Goal: Navigation & Orientation: Find specific page/section

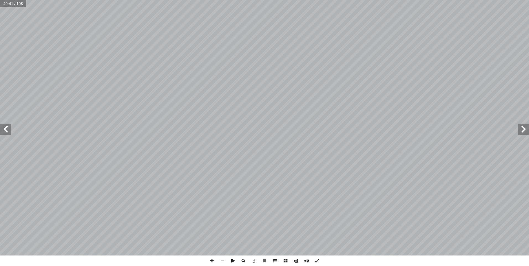
click at [6, 132] on span at bounding box center [5, 129] width 11 height 11
click at [6, 131] on span at bounding box center [5, 129] width 11 height 11
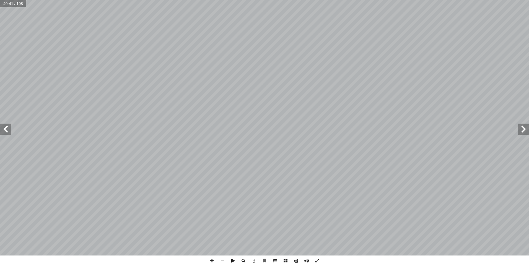
click at [6, 131] on span at bounding box center [5, 129] width 11 height 11
click at [526, 131] on span at bounding box center [523, 129] width 11 height 11
click at [525, 131] on span at bounding box center [523, 129] width 11 height 11
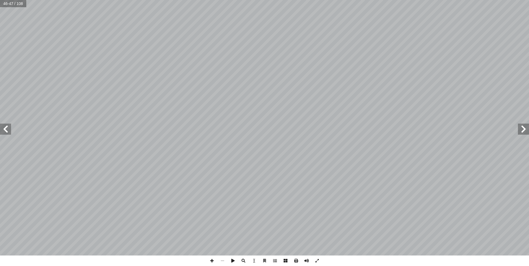
click at [525, 131] on span at bounding box center [523, 129] width 11 height 11
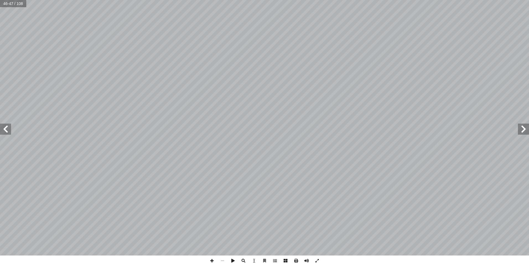
click at [525, 131] on span at bounding box center [523, 129] width 11 height 11
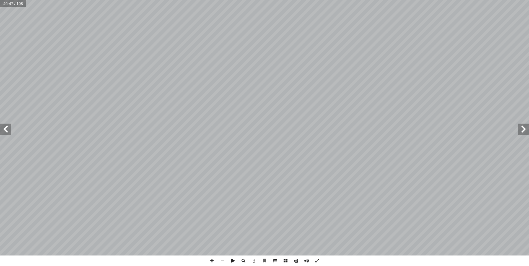
click at [525, 131] on span at bounding box center [523, 129] width 11 height 11
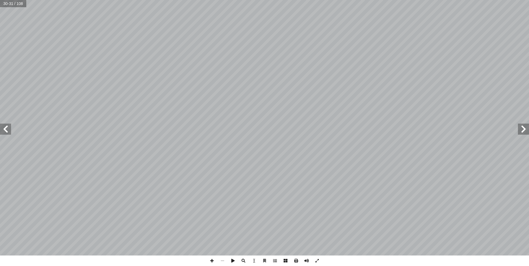
click at [524, 131] on span at bounding box center [523, 129] width 11 height 11
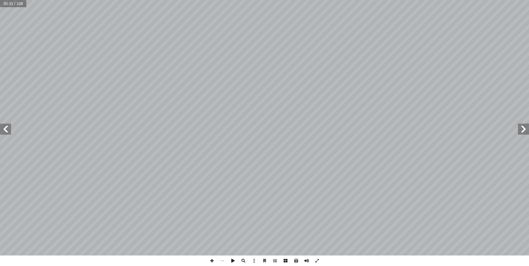
click at [524, 131] on span at bounding box center [523, 129] width 11 height 11
click at [9, 131] on span at bounding box center [5, 129] width 11 height 11
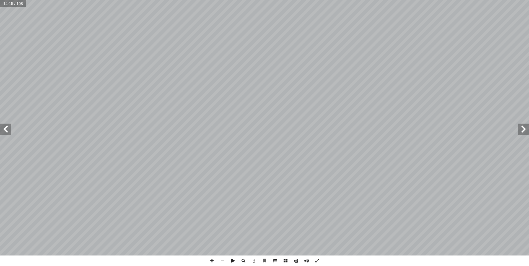
click at [9, 131] on span at bounding box center [5, 129] width 11 height 11
click at [7, 128] on span at bounding box center [5, 129] width 11 height 11
click at [7, 130] on span at bounding box center [5, 129] width 11 height 11
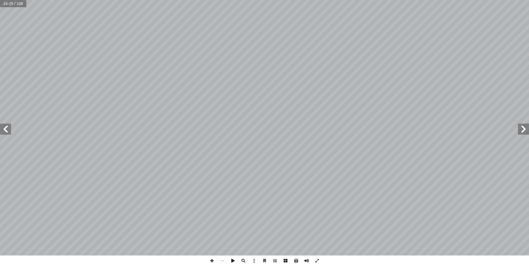
click at [6, 131] on span at bounding box center [5, 129] width 11 height 11
click at [5, 131] on span at bounding box center [5, 129] width 11 height 11
click at [523, 129] on span at bounding box center [523, 129] width 11 height 11
click at [8, 130] on span at bounding box center [5, 129] width 11 height 11
click at [6, 132] on span at bounding box center [5, 129] width 11 height 11
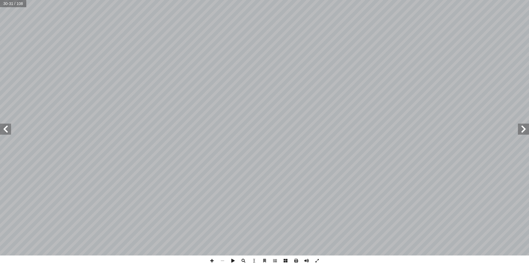
click at [6, 133] on span at bounding box center [5, 129] width 11 height 11
click at [7, 128] on span at bounding box center [5, 129] width 11 height 11
click at [519, 130] on span at bounding box center [523, 129] width 11 height 11
click at [521, 131] on span at bounding box center [523, 129] width 11 height 11
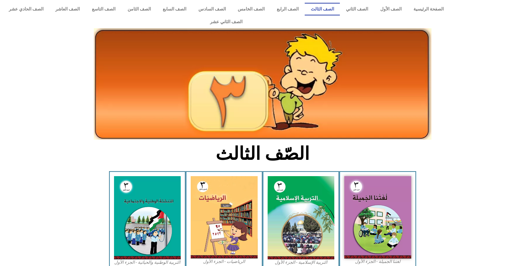
scroll to position [138, 0]
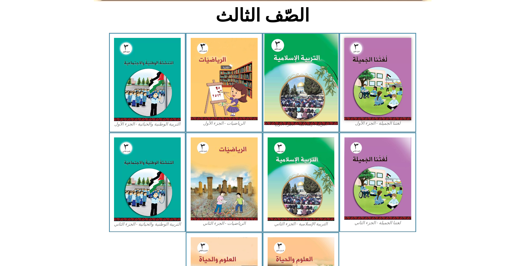
click at [312, 65] on img at bounding box center [301, 80] width 74 height 92
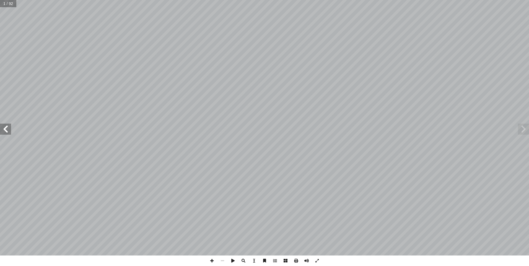
click at [3, 131] on span at bounding box center [5, 129] width 11 height 11
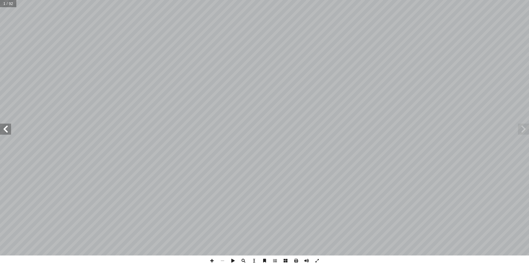
click at [3, 131] on span at bounding box center [5, 129] width 11 height 11
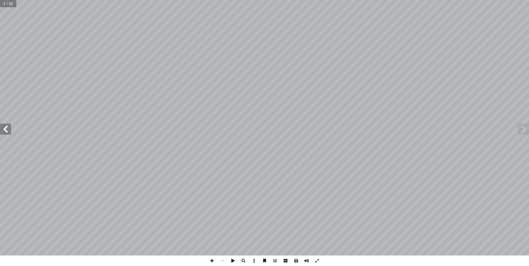
click at [3, 131] on span at bounding box center [5, 129] width 11 height 11
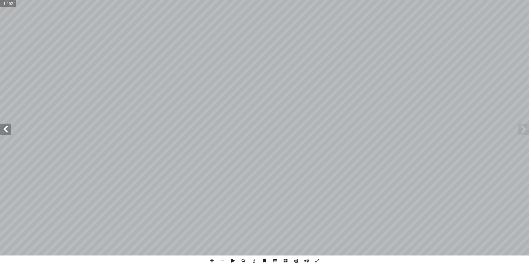
click at [3, 131] on span at bounding box center [5, 129] width 11 height 11
click at [524, 131] on span at bounding box center [523, 129] width 11 height 11
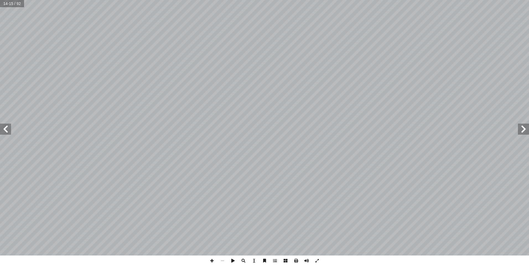
click at [523, 127] on span at bounding box center [523, 129] width 11 height 11
